Goal: Information Seeking & Learning: Learn about a topic

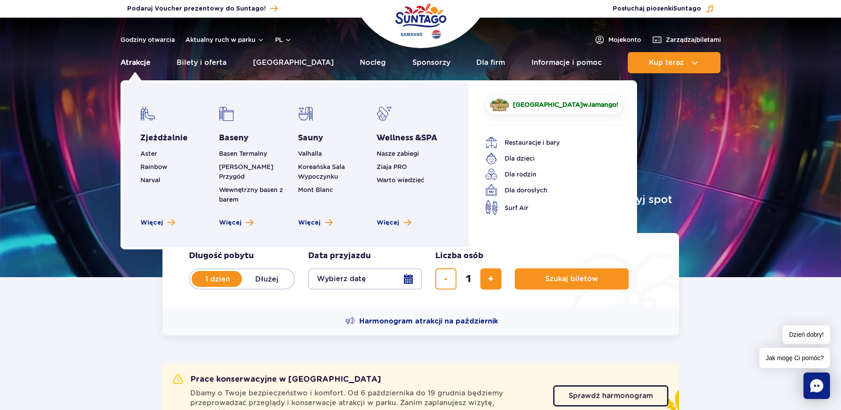
click at [137, 60] on link "Atrakcje" at bounding box center [136, 62] width 30 height 21
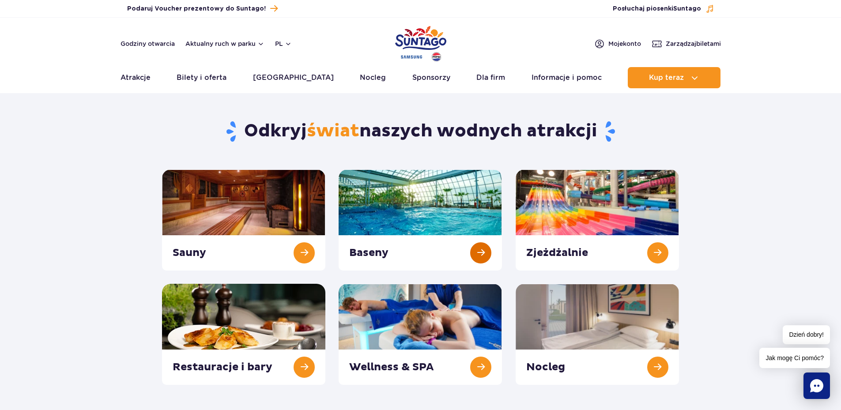
click at [481, 254] on link at bounding box center [420, 220] width 163 height 101
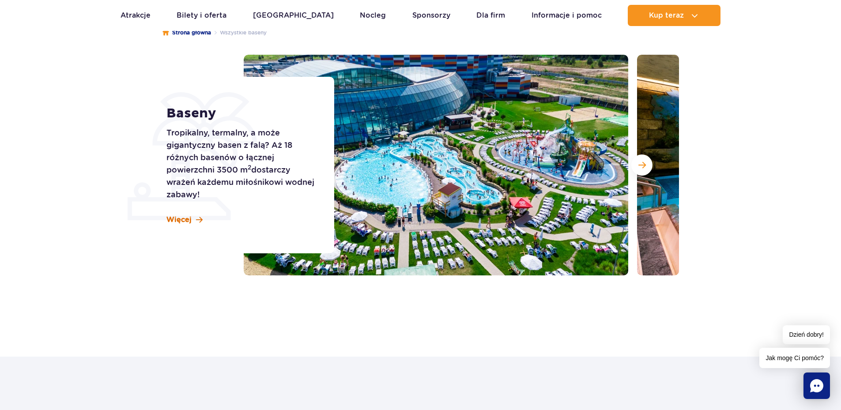
click at [175, 221] on span "Więcej" at bounding box center [178, 220] width 25 height 10
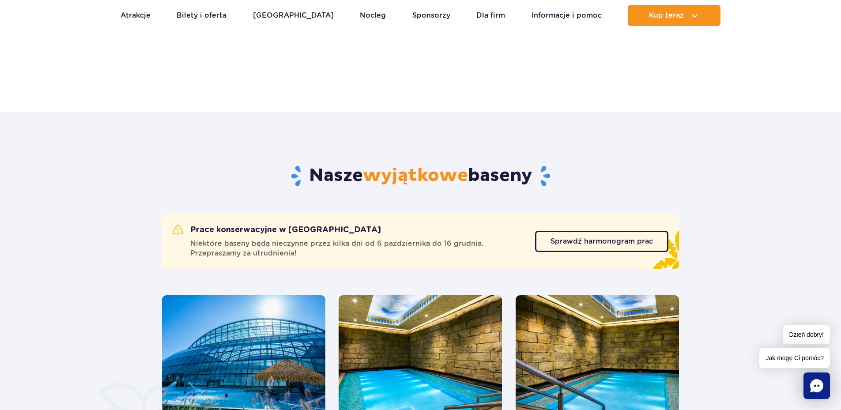
scroll to position [357, 0]
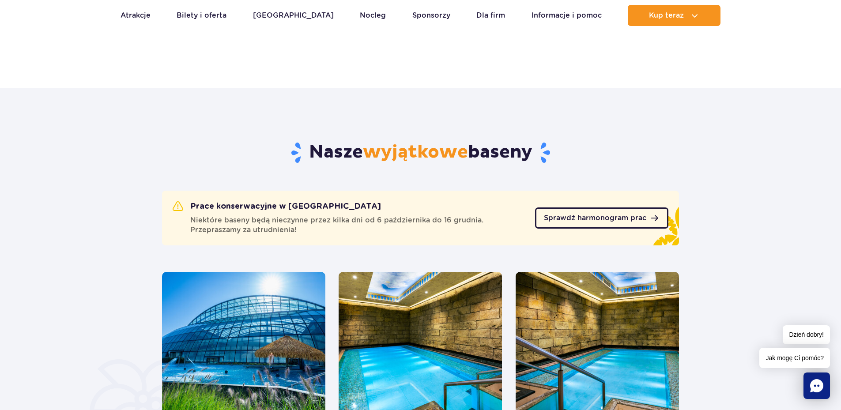
click at [592, 224] on link "Sprawdź harmonogram prac" at bounding box center [601, 217] width 133 height 21
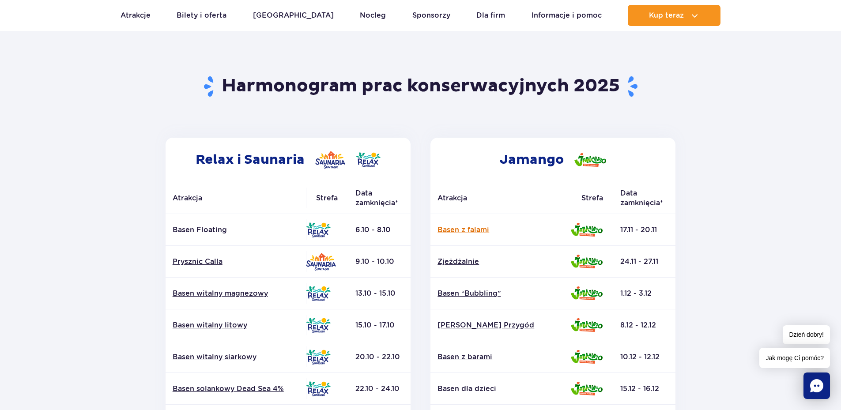
scroll to position [44, 0]
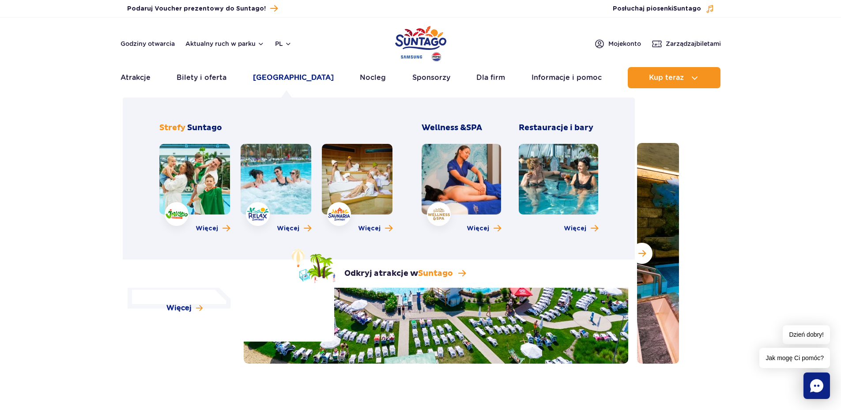
click at [282, 76] on link "[GEOGRAPHIC_DATA]" at bounding box center [293, 77] width 81 height 21
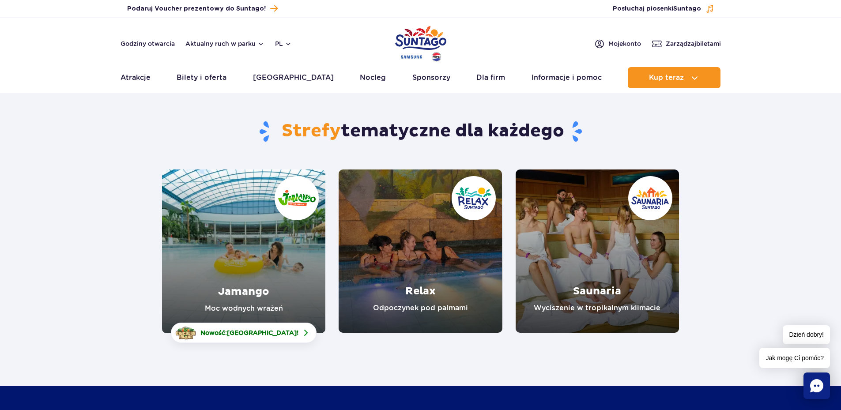
click at [422, 288] on link "Relax" at bounding box center [420, 251] width 163 height 163
click at [610, 273] on link "Saunaria" at bounding box center [597, 251] width 163 height 163
click at [252, 265] on link "Jamango" at bounding box center [243, 252] width 163 height 164
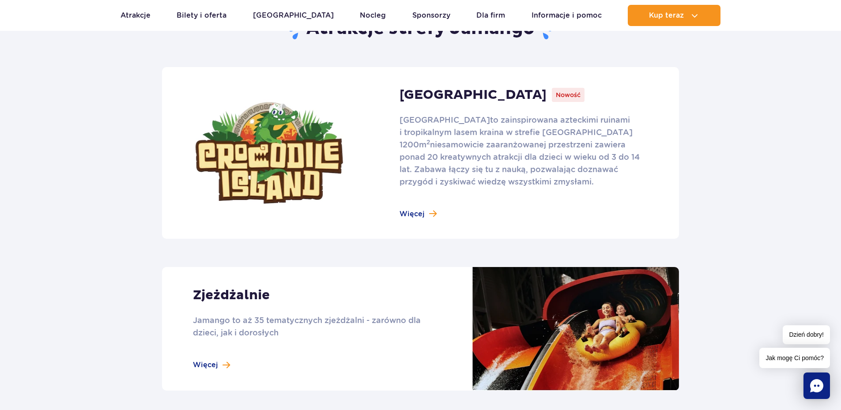
scroll to position [530, 0]
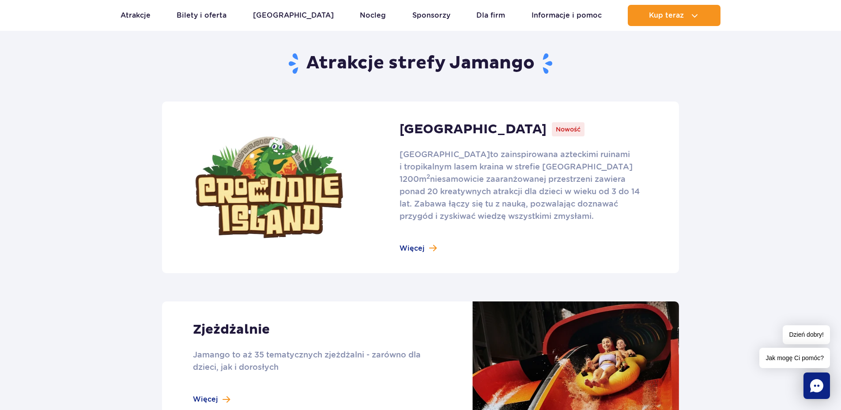
click at [417, 250] on link at bounding box center [420, 188] width 517 height 172
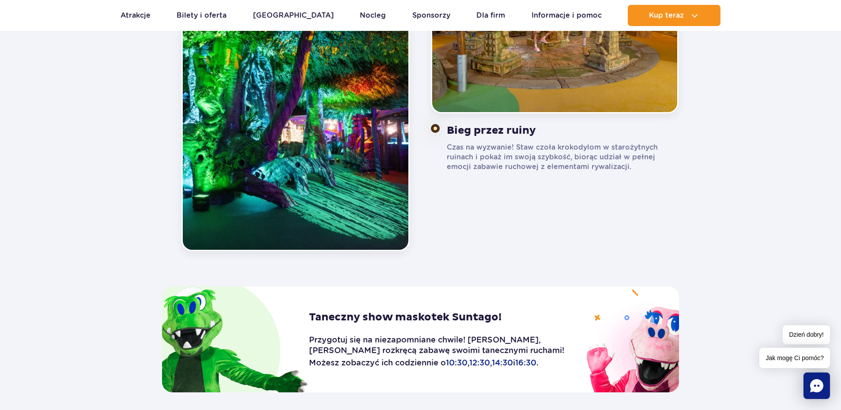
scroll to position [1280, 0]
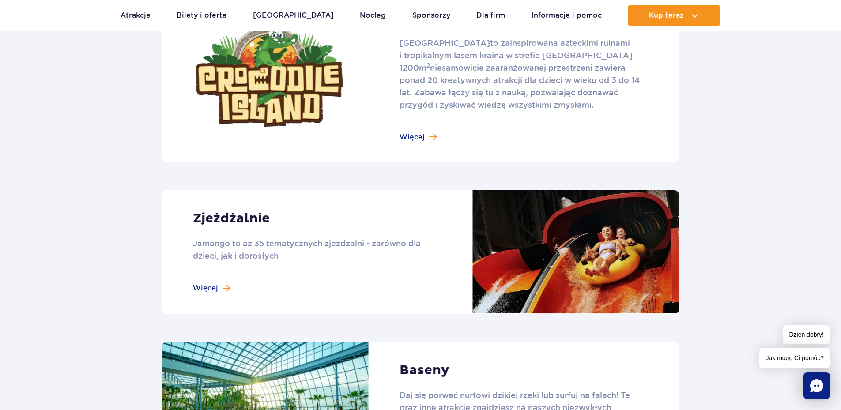
scroll to position [662, 0]
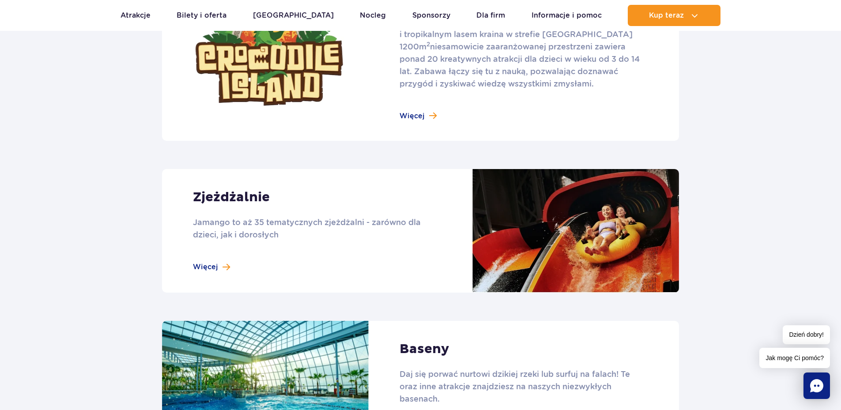
click at [212, 267] on link at bounding box center [420, 231] width 517 height 124
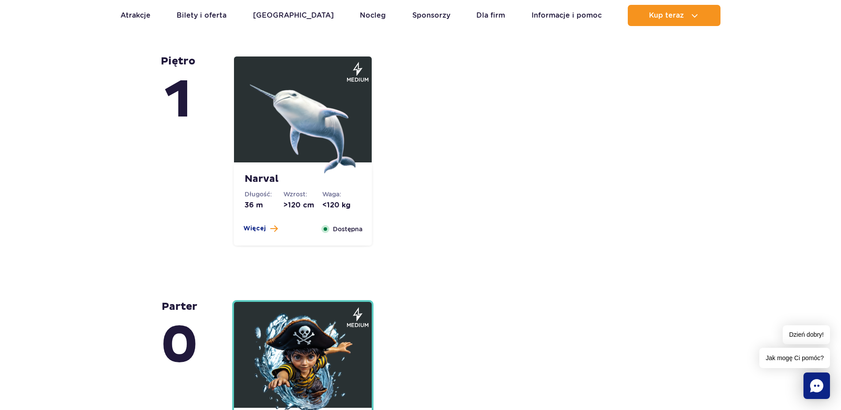
scroll to position [1987, 0]
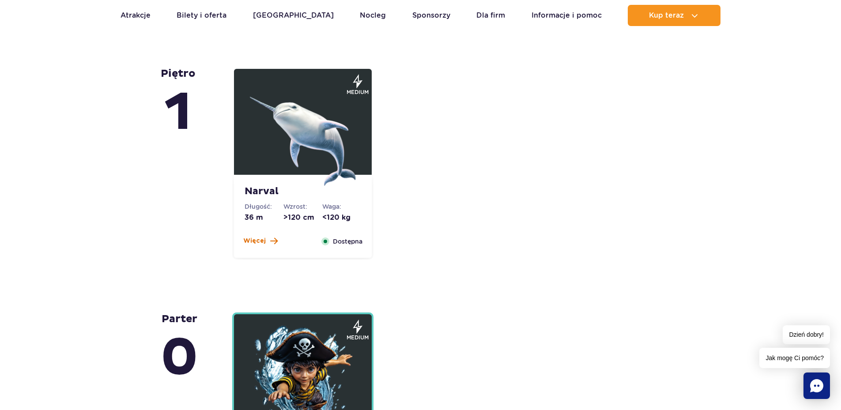
click at [264, 240] on span "Więcej" at bounding box center [254, 241] width 23 height 9
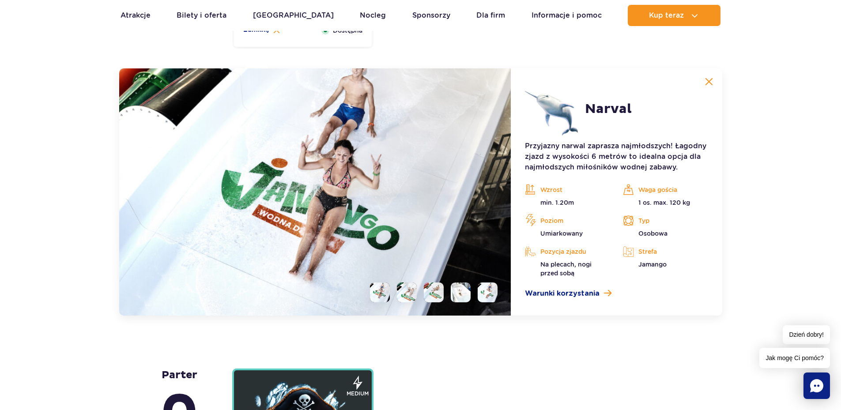
scroll to position [2213, 0]
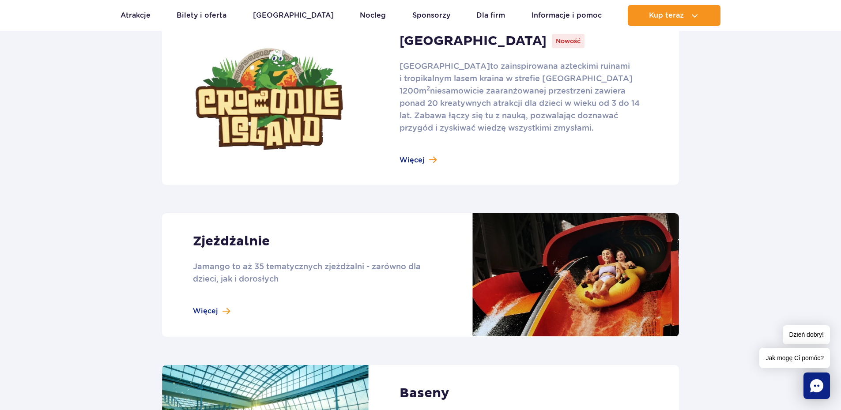
scroll to position [353, 0]
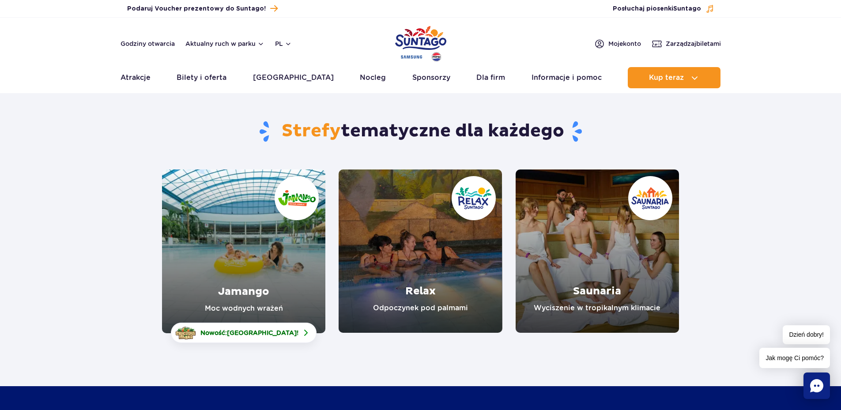
click at [232, 281] on link "Jamango" at bounding box center [243, 252] width 163 height 164
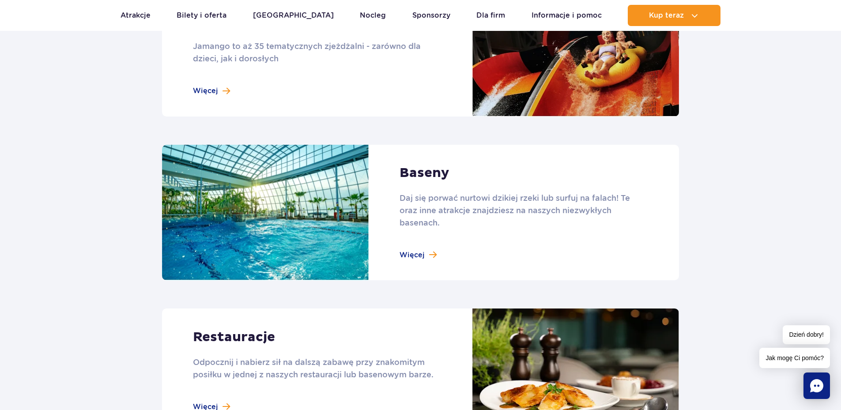
scroll to position [839, 0]
click at [408, 253] on link at bounding box center [420, 212] width 517 height 136
click at [414, 253] on link at bounding box center [420, 212] width 517 height 136
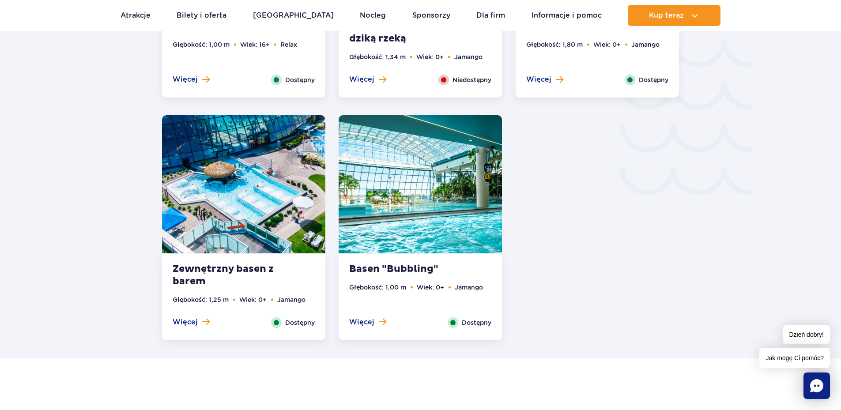
scroll to position [1413, 0]
